Goal: Transaction & Acquisition: Download file/media

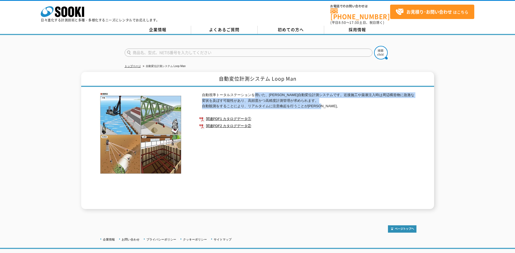
drag, startPoint x: 256, startPoint y: 88, endPoint x: 345, endPoint y: 102, distance: 90.3
click at [345, 102] on div "自動視準トータルステーションを用いた、[PERSON_NAME]自動変位計測システムです。近接施工や薬液注入時は周辺構造物に急激な変状を及ぼす可能性があり、高…" at bounding box center [257, 148] width 317 height 122
click at [346, 102] on p "自動視準トータルステーションを用いた、[PERSON_NAME]自動変位計測システムです。近接施工や薬液注入時は周辺構造物に急激な変状を及ぼす可能性があり、高…" at bounding box center [309, 100] width 214 height 17
drag, startPoint x: 201, startPoint y: 91, endPoint x: 337, endPoint y: 103, distance: 136.2
click at [337, 103] on div "自動視準トータルステーションを用いた、[PERSON_NAME]自動変位計測システムです。近接施工や薬液注入時は周辺構造物に急激な変状を及ぼす可能性があり、高…" at bounding box center [307, 150] width 217 height 117
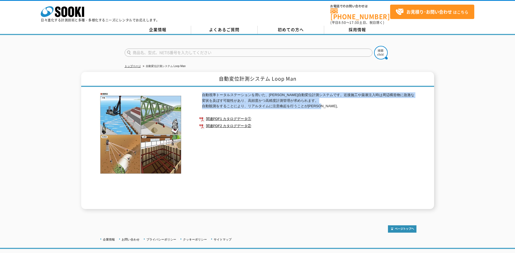
click at [337, 103] on p "自動視準トータルステーションを用いた、[PERSON_NAME]自動変位計測システムです。近接施工や薬液注入時は周辺構造物に急激な変状を及ぼす可能性があり、高…" at bounding box center [309, 100] width 214 height 17
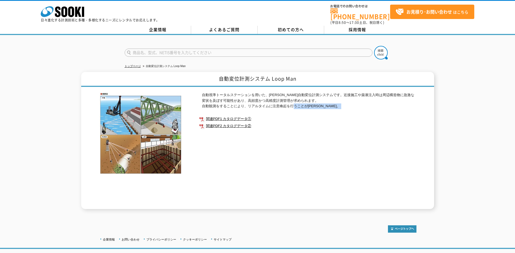
drag, startPoint x: 337, startPoint y: 103, endPoint x: 291, endPoint y: 103, distance: 45.6
click at [291, 103] on p "自動視準トータルステーションを用いた、[PERSON_NAME]自動変位計測システムです。近接施工や薬液注入時は周辺構造物に急激な変状を及ぼす可能性があり、高…" at bounding box center [309, 100] width 214 height 17
drag, startPoint x: 291, startPoint y: 103, endPoint x: 302, endPoint y: 132, distance: 30.5
click at [302, 132] on div "自動視準トータルステーションを用いた、[PERSON_NAME]自動変位計測システムです。近接施工や薬液注入時は周辺構造物に急激な変状を及ぼす可能性があり、高…" at bounding box center [307, 150] width 217 height 117
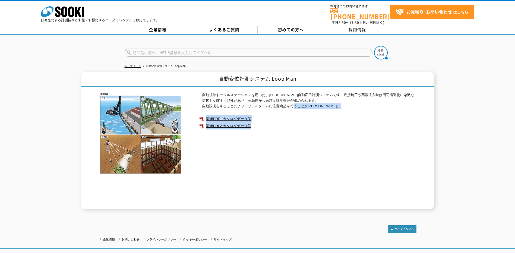
drag, startPoint x: 302, startPoint y: 132, endPoint x: 307, endPoint y: 131, distance: 5.0
click at [302, 132] on div "自動視準トータルステーションを用いた、[PERSON_NAME]自動変位計測システムです。近接施工や薬液注入時は周辺構造物に急激な変状を及ぼす可能性があり、高…" at bounding box center [307, 150] width 217 height 117
drag, startPoint x: 261, startPoint y: 104, endPoint x: 339, endPoint y: 104, distance: 78.4
click at [339, 104] on p "自動視準トータルステーションを用いた、[PERSON_NAME]自動変位計測システムです。近接施工や薬液注入時は周辺構造物に急激な変状を及ぼす可能性があり、高…" at bounding box center [309, 100] width 214 height 17
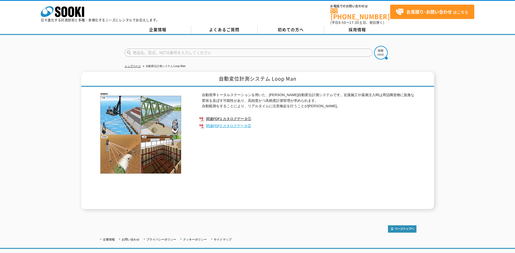
click at [233, 123] on link "関連PDF2 カタログデータ②" at bounding box center [307, 125] width 217 height 7
drag, startPoint x: 266, startPoint y: 92, endPoint x: 365, endPoint y: 92, distance: 99.0
click at [365, 92] on p "自動視準トータルステーションを用いた、[PERSON_NAME]自動変位計測システムです。近接施工や薬液注入時は周辺構造物に急激な変状を及ぼす可能性があり、高…" at bounding box center [309, 100] width 214 height 17
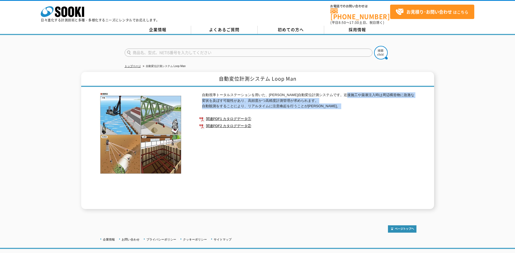
drag, startPoint x: 365, startPoint y: 92, endPoint x: 380, endPoint y: 104, distance: 19.3
click at [380, 104] on p "自動視準トータルステーションを用いた、[PERSON_NAME]自動変位計測システムです。近接施工や薬液注入時は周辺構造物に急激な変状を及ぼす可能性があり、高…" at bounding box center [309, 100] width 214 height 17
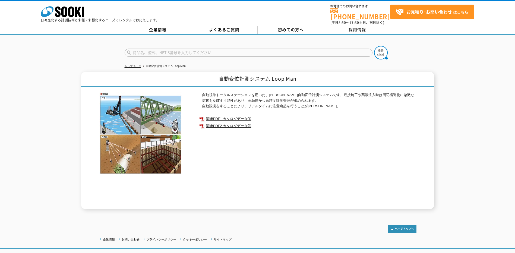
drag, startPoint x: 380, startPoint y: 104, endPoint x: 351, endPoint y: 111, distance: 29.8
click at [351, 113] on ul "関連PDF1 カタログデータ① 関連PDF2 カタログデータ②" at bounding box center [307, 123] width 217 height 20
click at [223, 115] on link "関連PDF1 カタログデータ①" at bounding box center [307, 118] width 217 height 7
